Goal: Task Accomplishment & Management: Complete application form

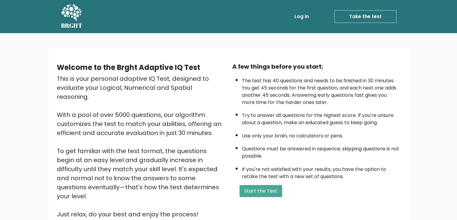
scroll to position [56, 0]
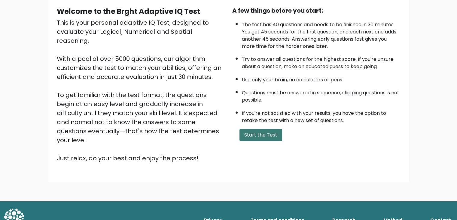
click at [260, 134] on button "Start the Test" at bounding box center [261, 135] width 43 height 12
